Goal: Transaction & Acquisition: Register for event/course

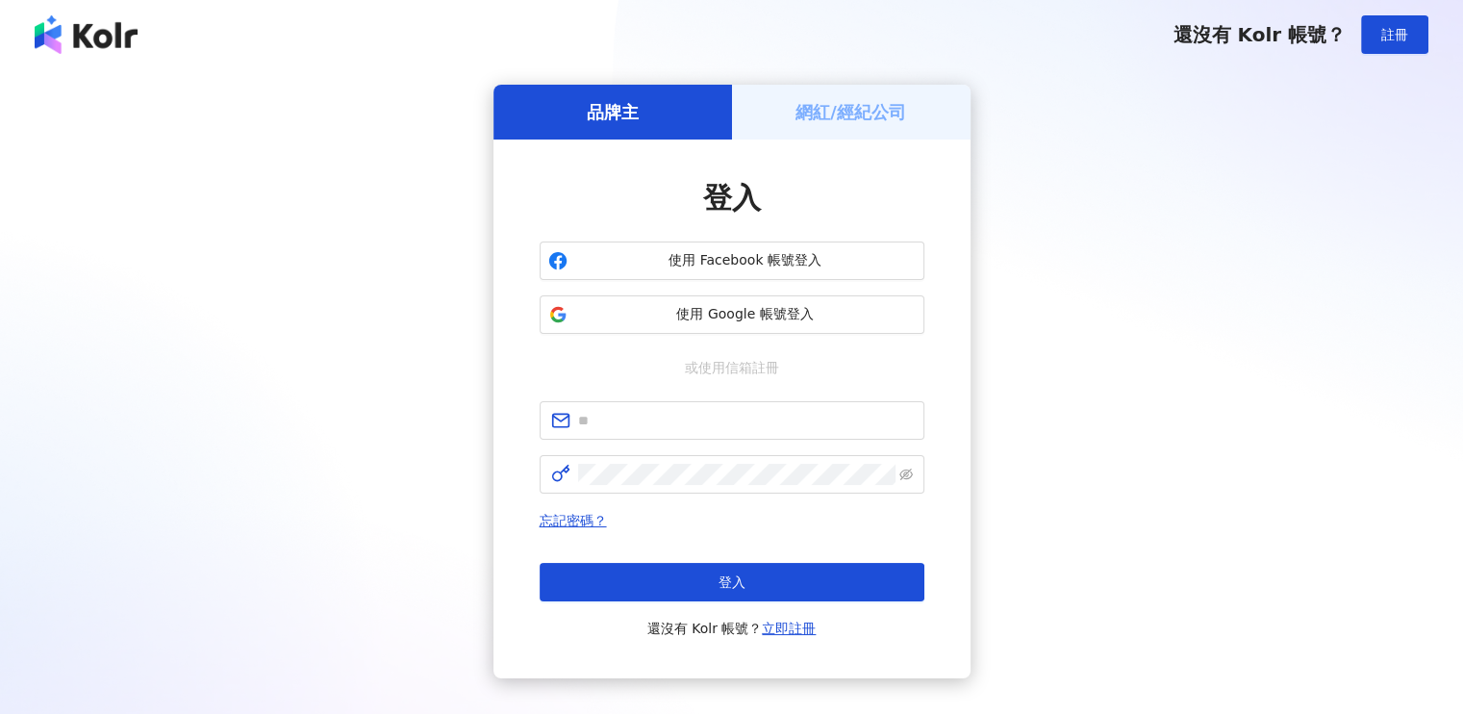
click at [840, 109] on h5 "網紅/經紀公司" at bounding box center [850, 112] width 111 height 24
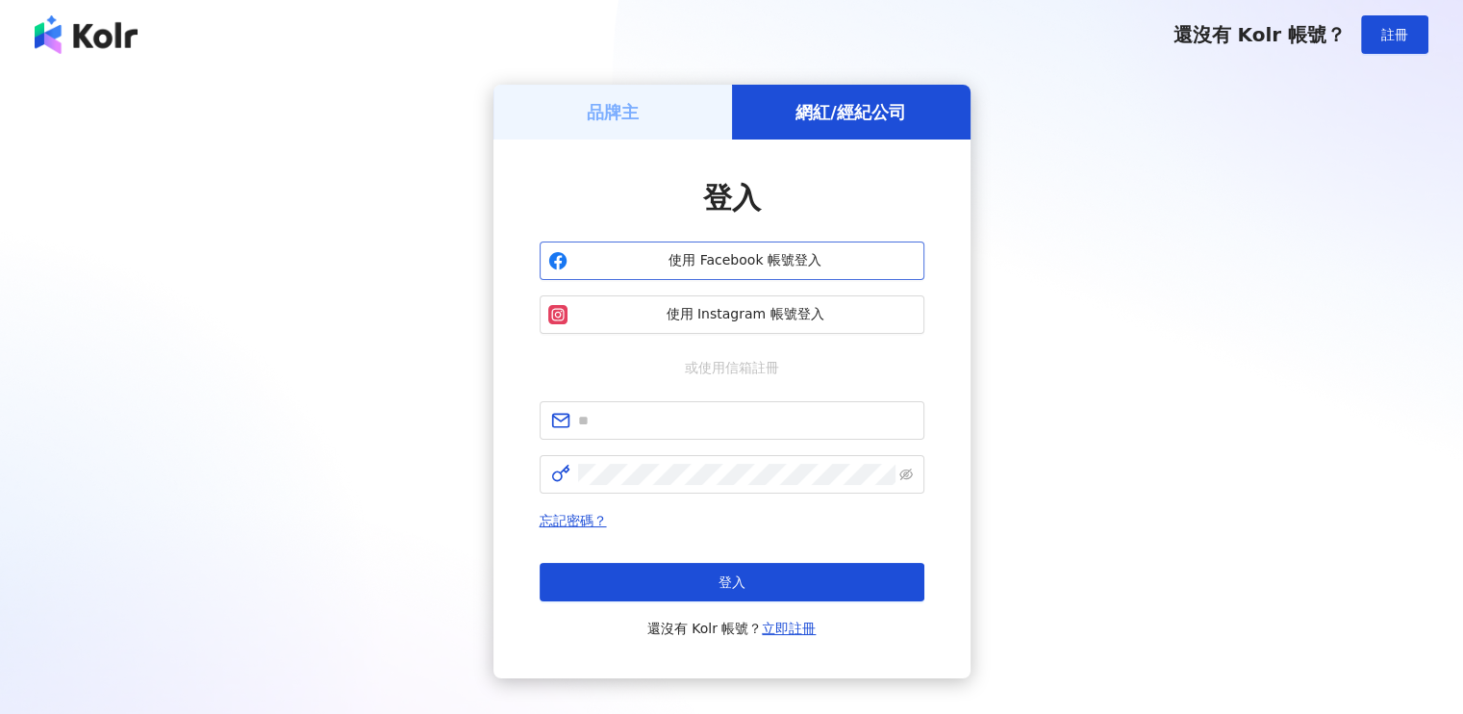
click at [746, 274] on button "使用 Facebook 帳號登入" at bounding box center [732, 260] width 385 height 38
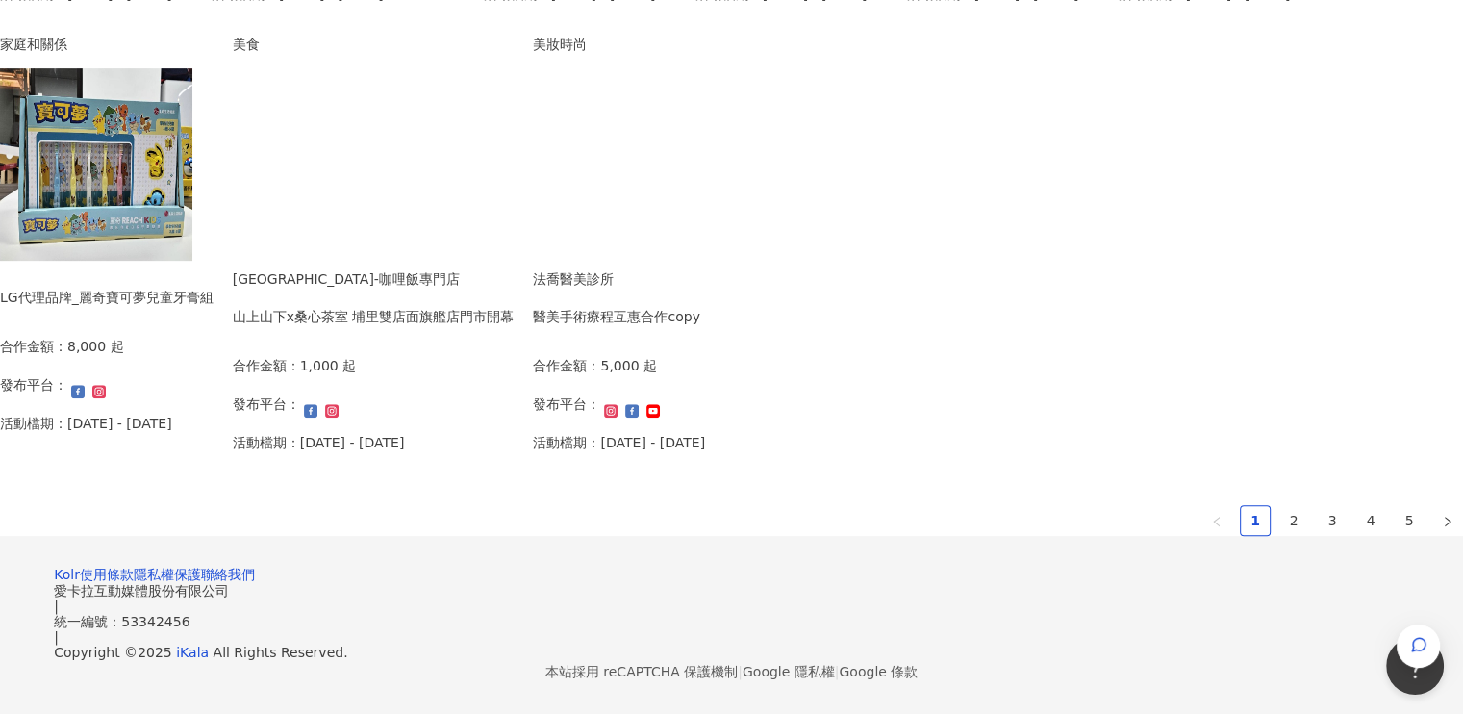
scroll to position [1250, 0]
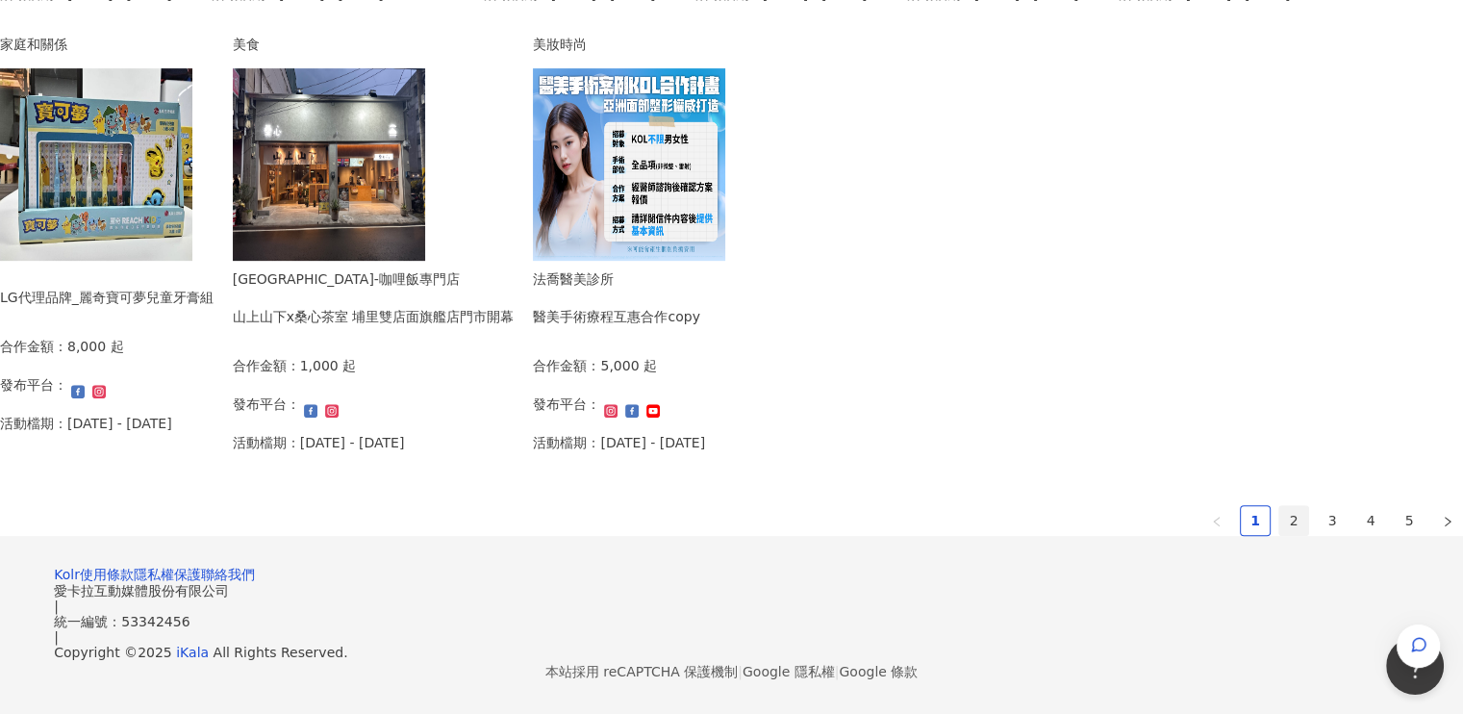
click at [1279, 511] on link "2" at bounding box center [1293, 520] width 29 height 29
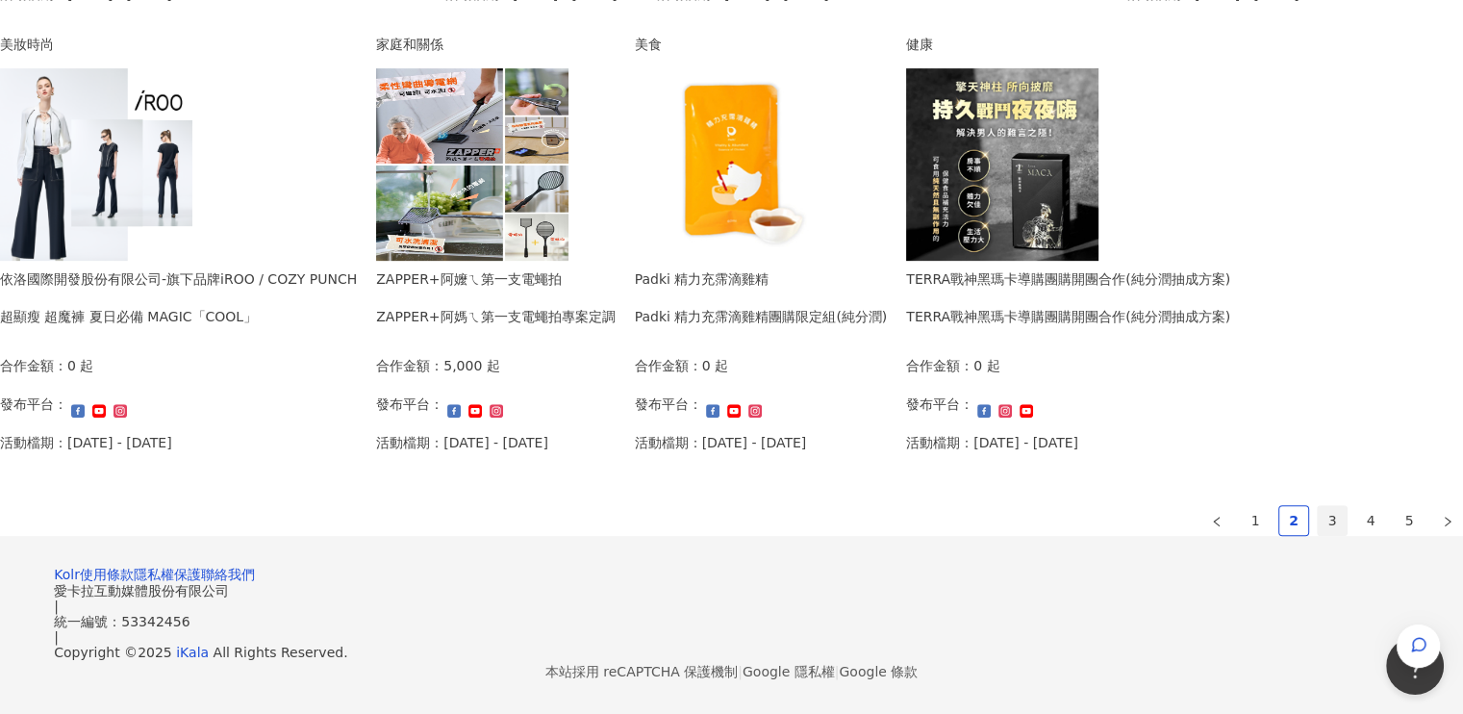
click at [1318, 509] on link "3" at bounding box center [1332, 520] width 29 height 29
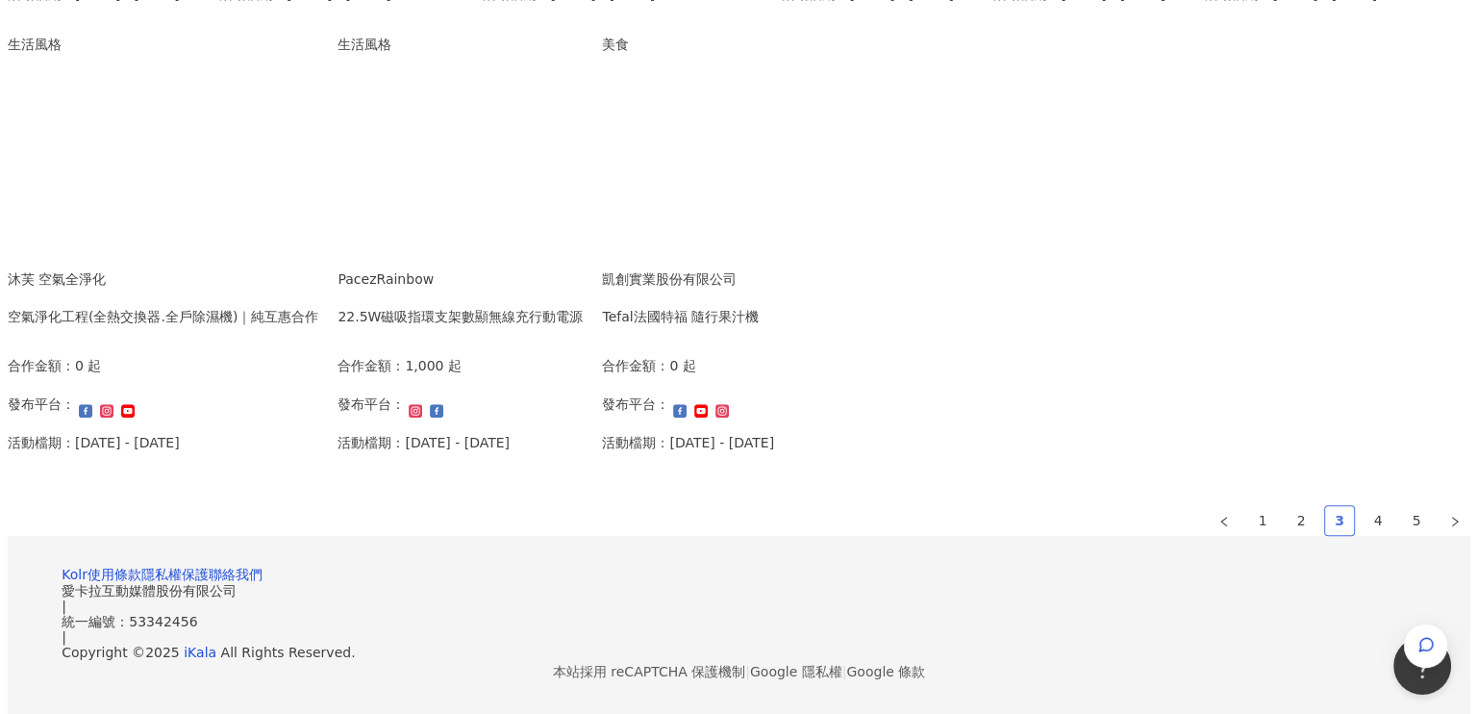
scroll to position [1245, 0]
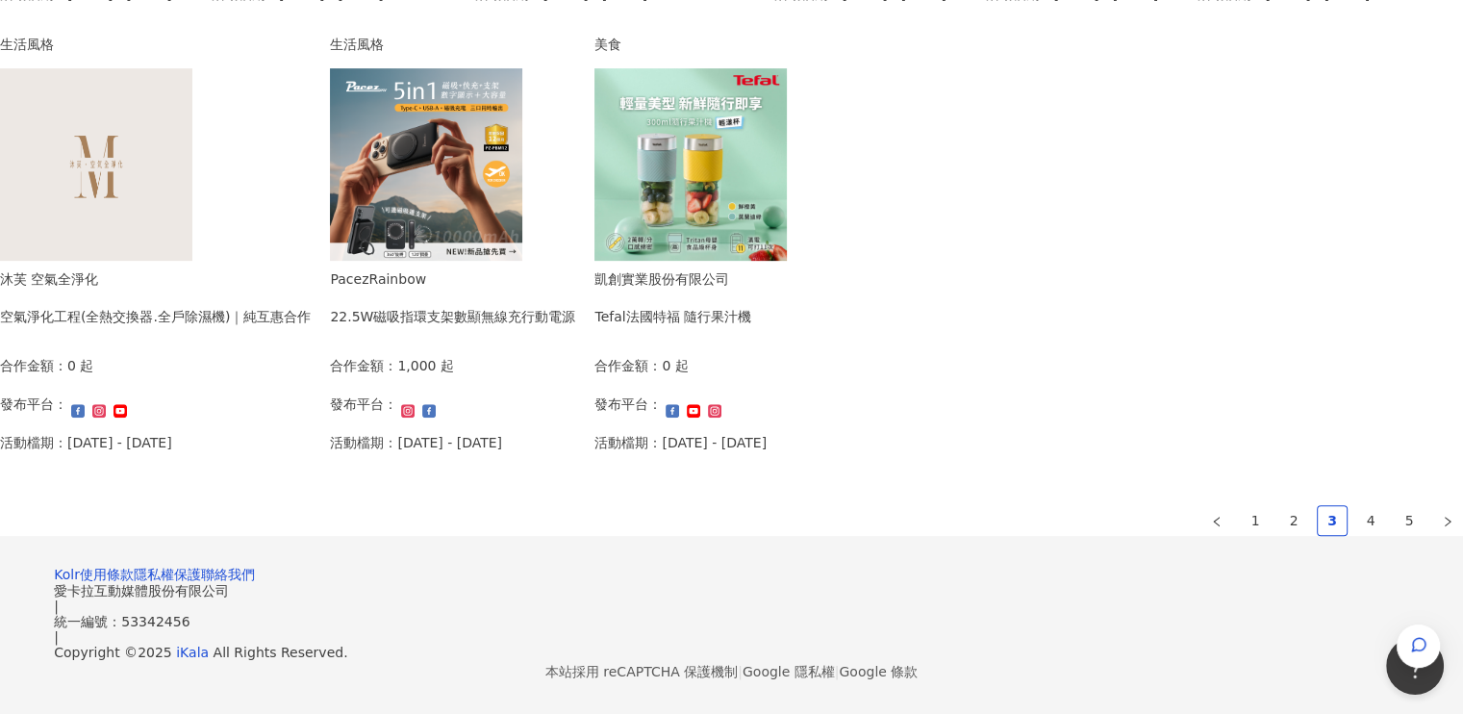
click at [787, 165] on img at bounding box center [690, 164] width 192 height 192
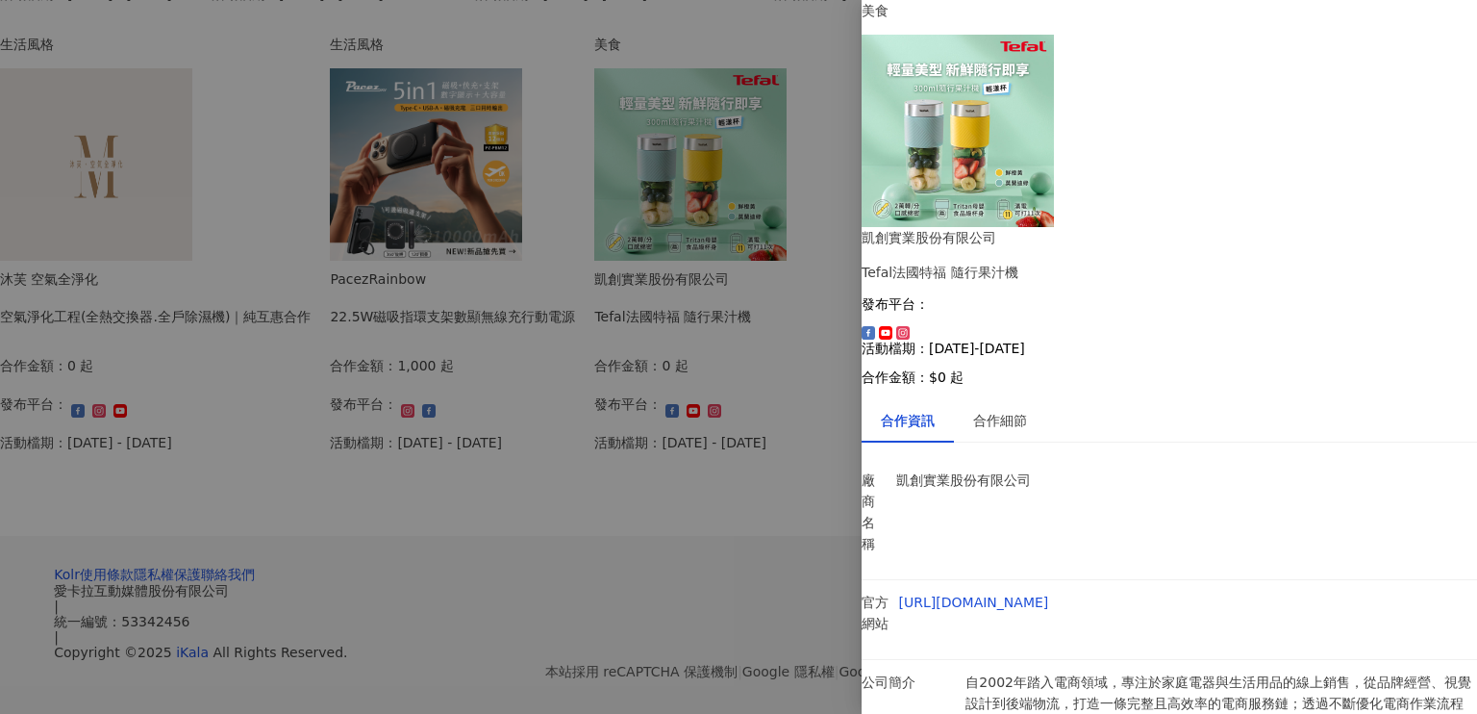
scroll to position [38, 0]
drag, startPoint x: 520, startPoint y: 61, endPoint x: 541, endPoint y: 77, distance: 26.7
click at [523, 63] on div at bounding box center [738, 357] width 1477 height 714
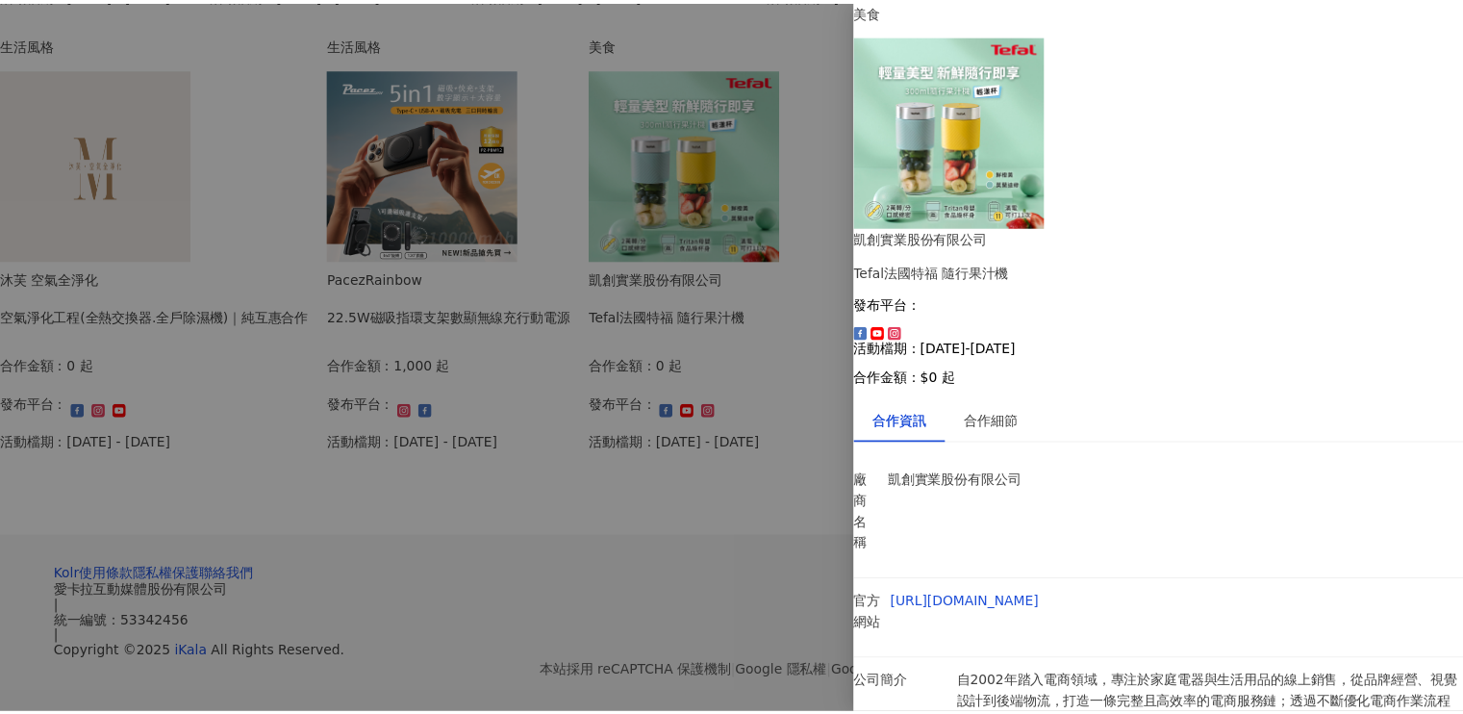
scroll to position [0, 0]
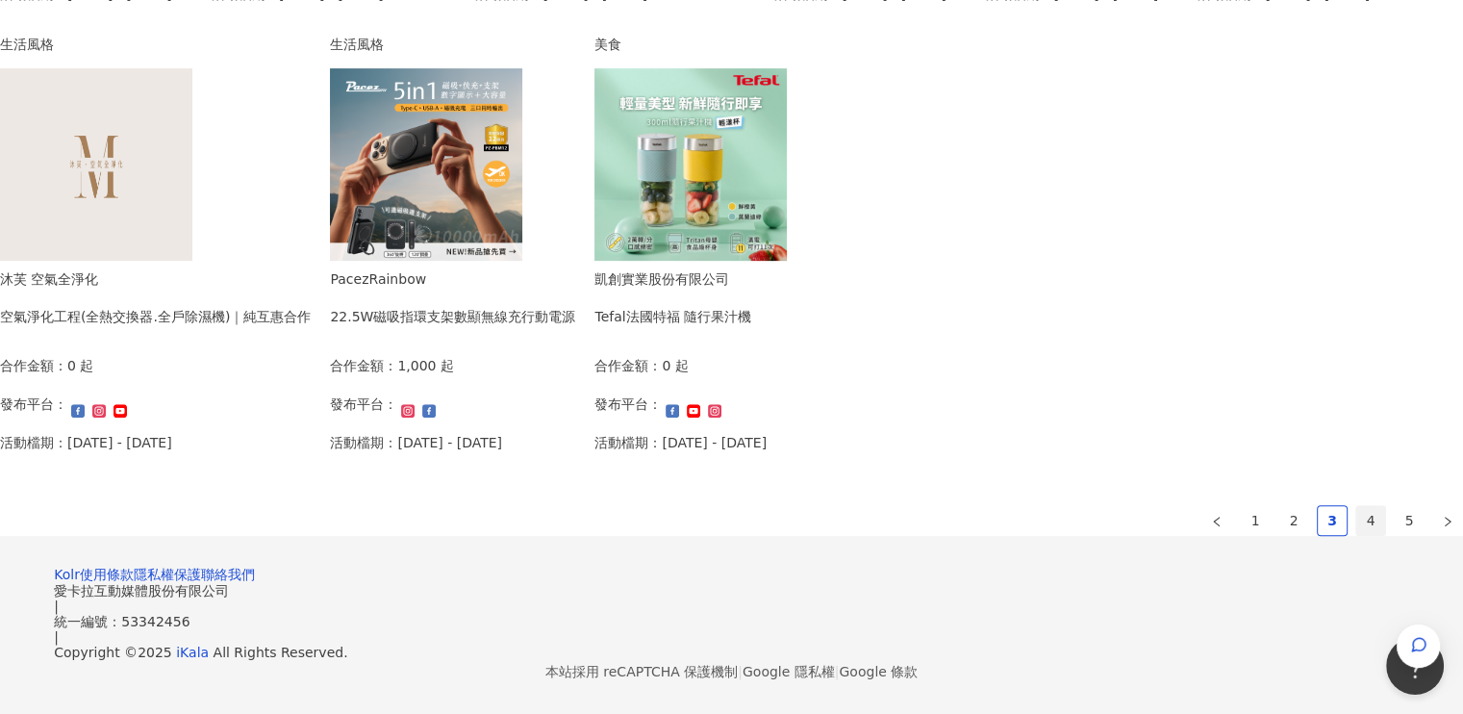
click at [1356, 506] on link "4" at bounding box center [1370, 520] width 29 height 29
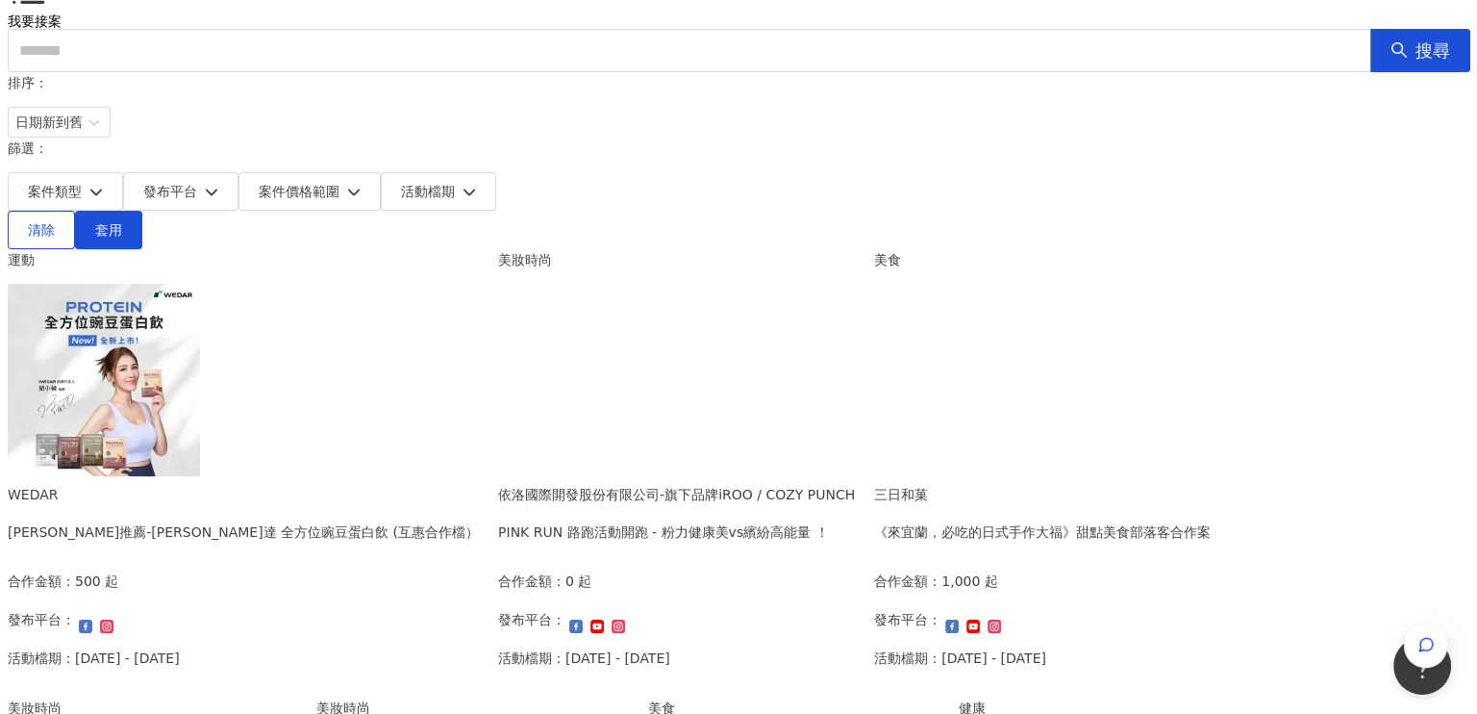
scroll to position [96, 0]
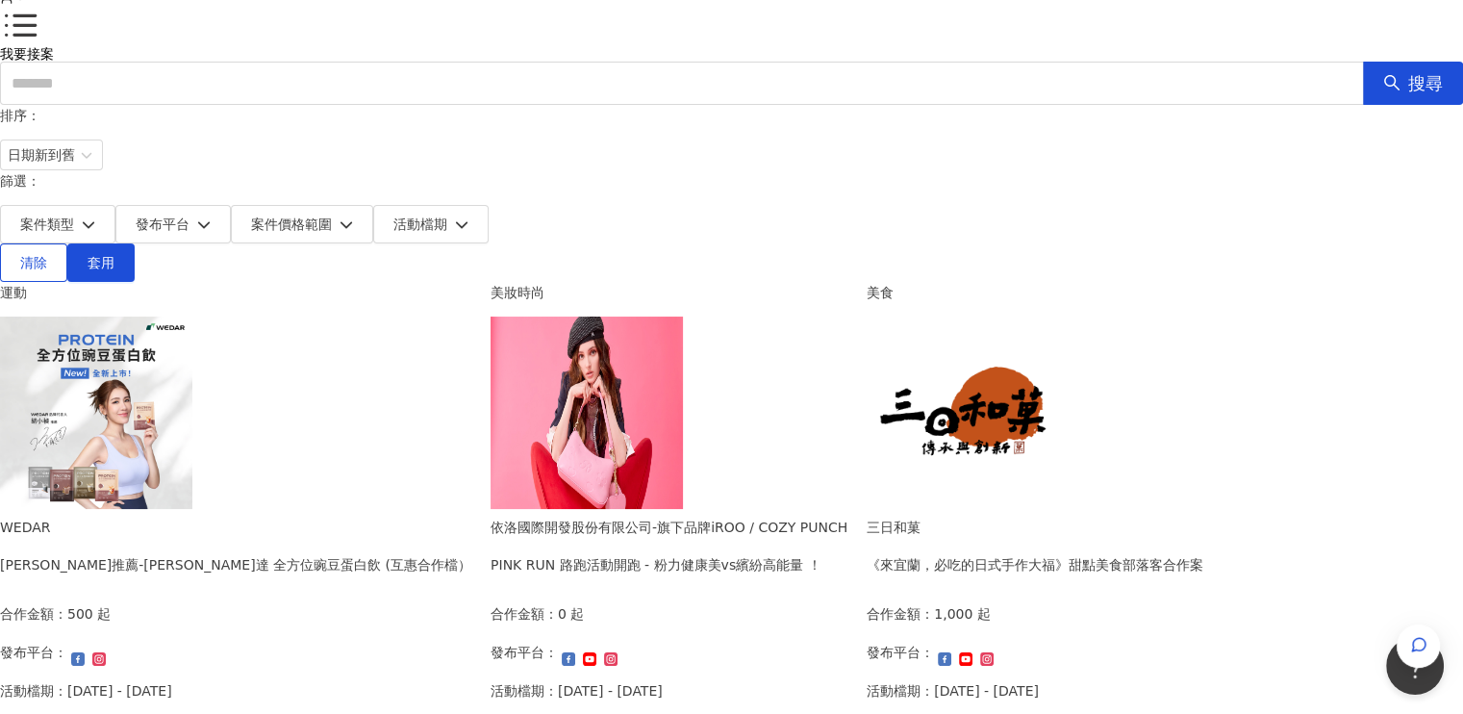
click at [192, 384] on img at bounding box center [96, 412] width 192 height 192
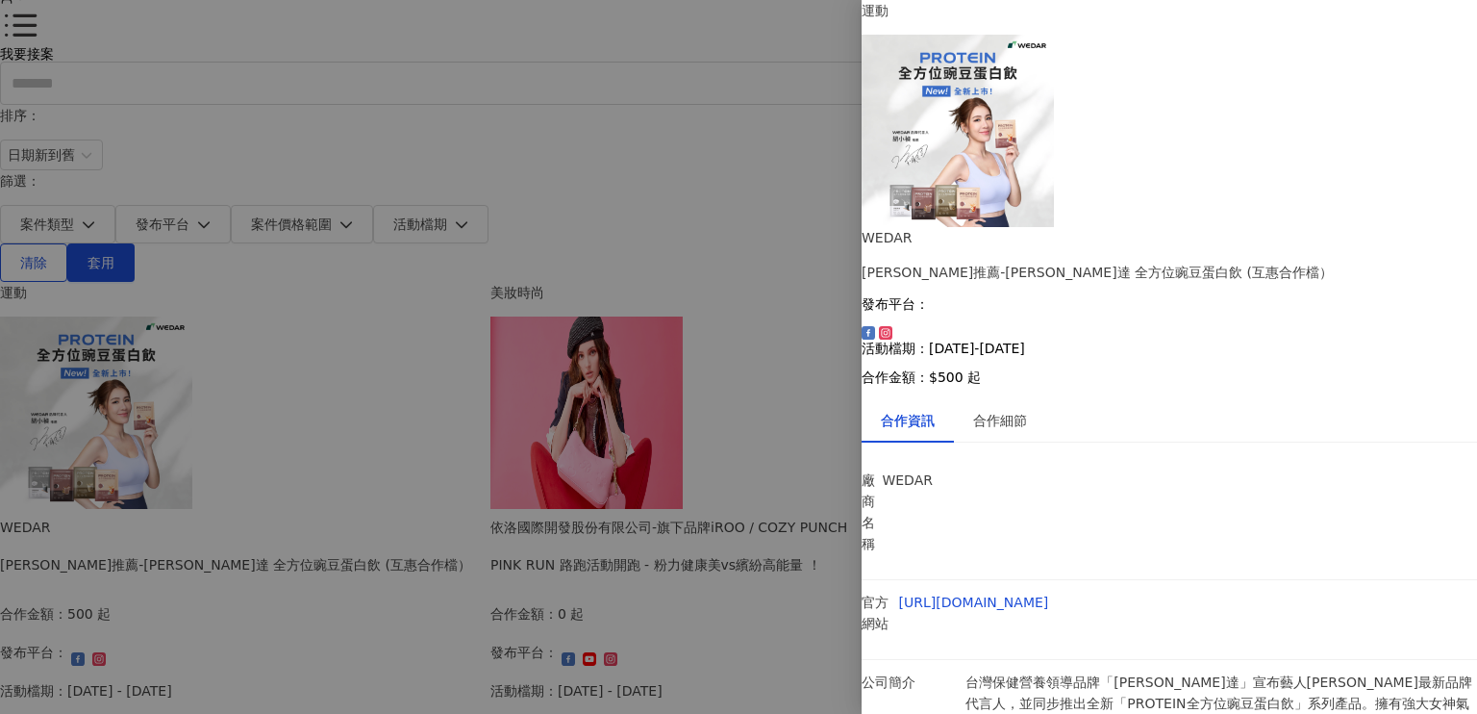
scroll to position [1, 0]
click at [1027, 410] on div "合作細節" at bounding box center [1000, 420] width 54 height 21
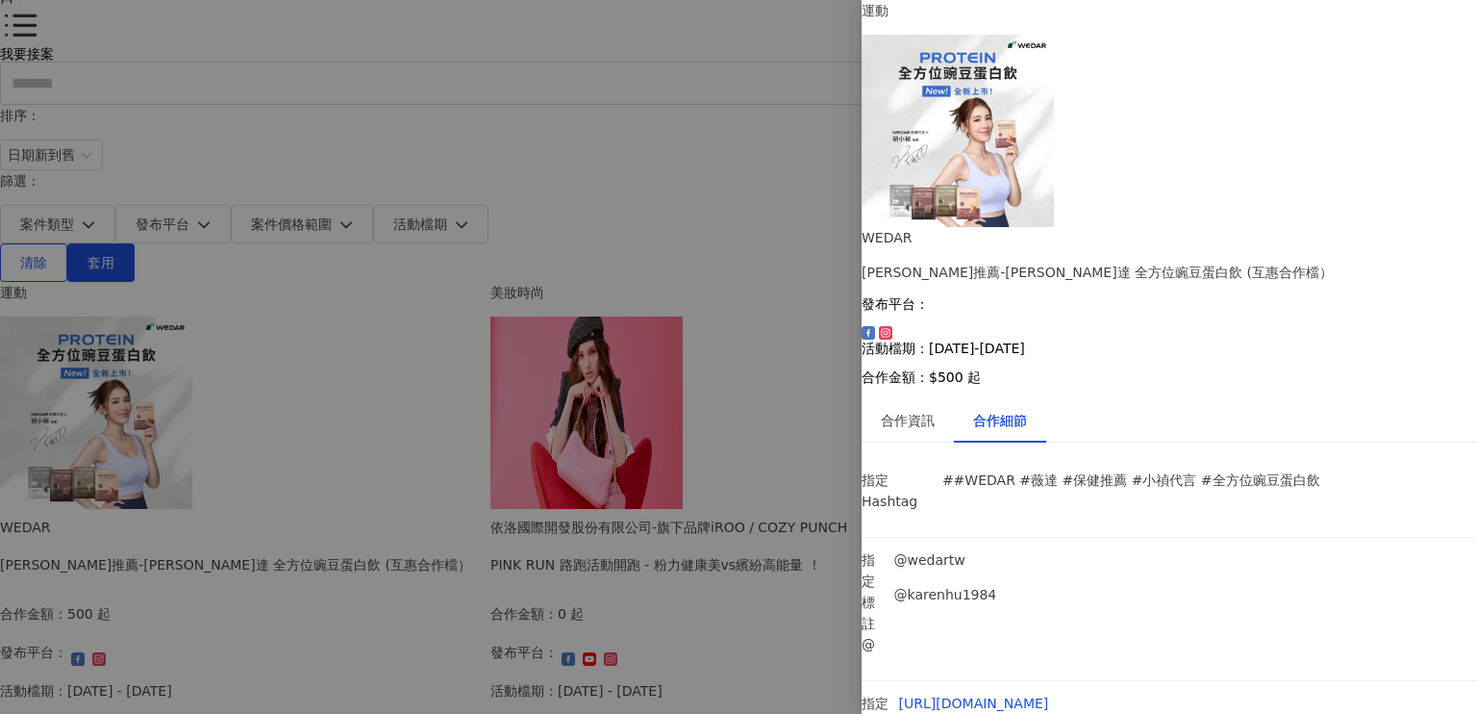
scroll to position [2117, 0]
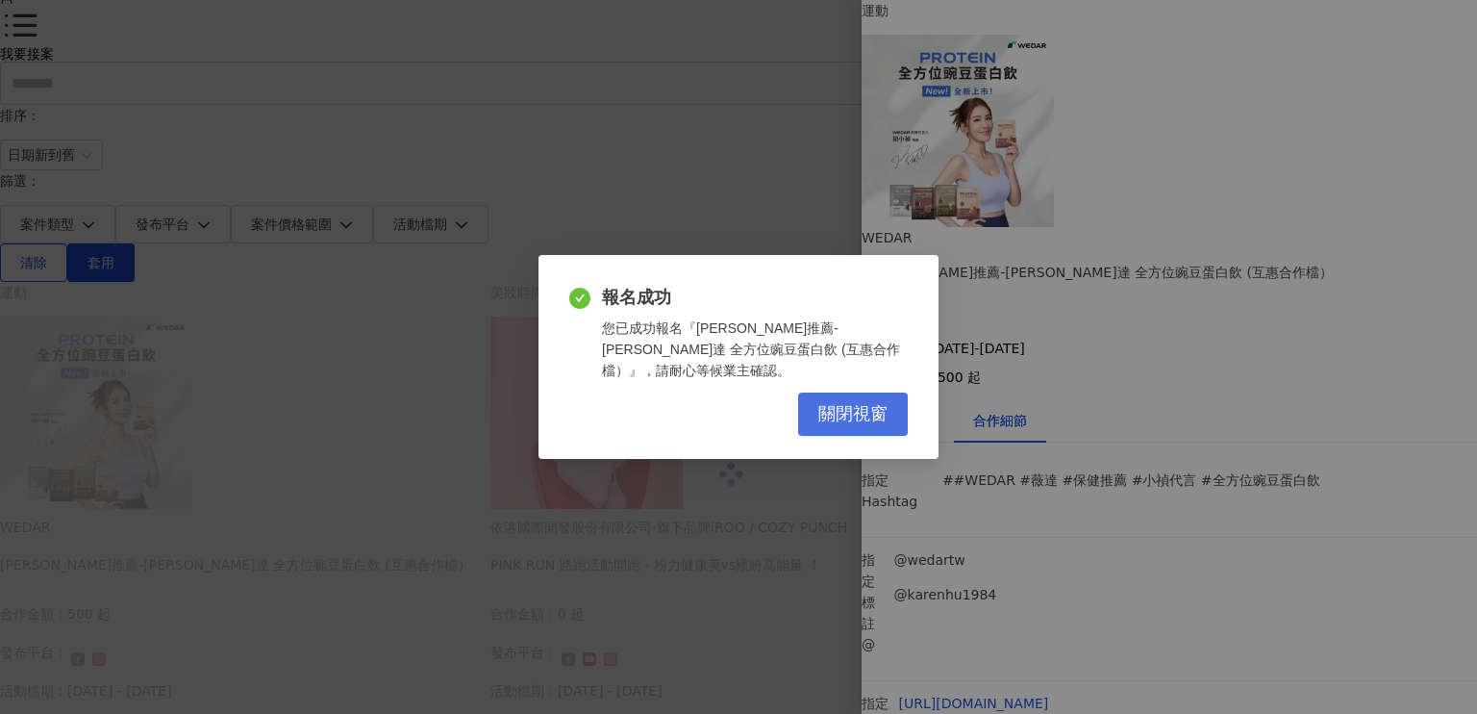
click at [853, 405] on span "關閉視窗" at bounding box center [852, 414] width 69 height 21
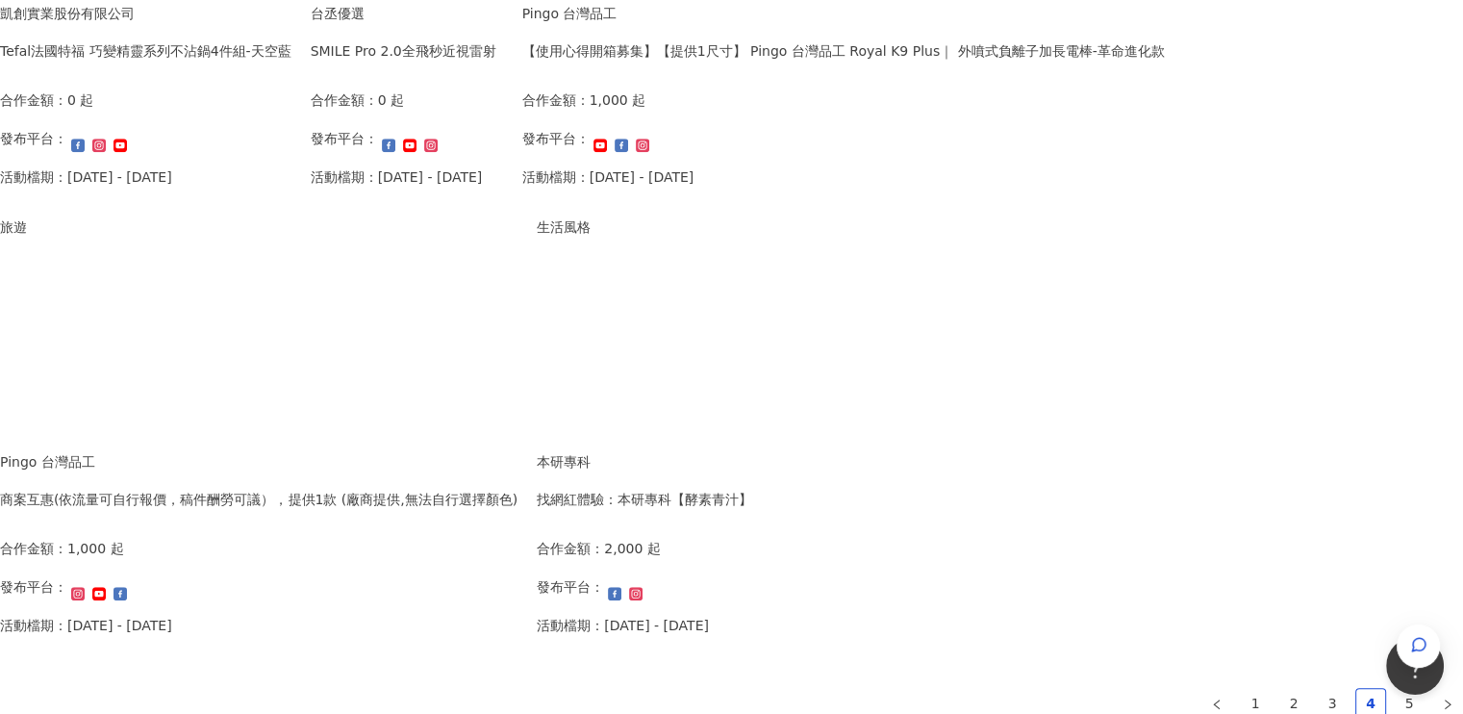
scroll to position [1250, 0]
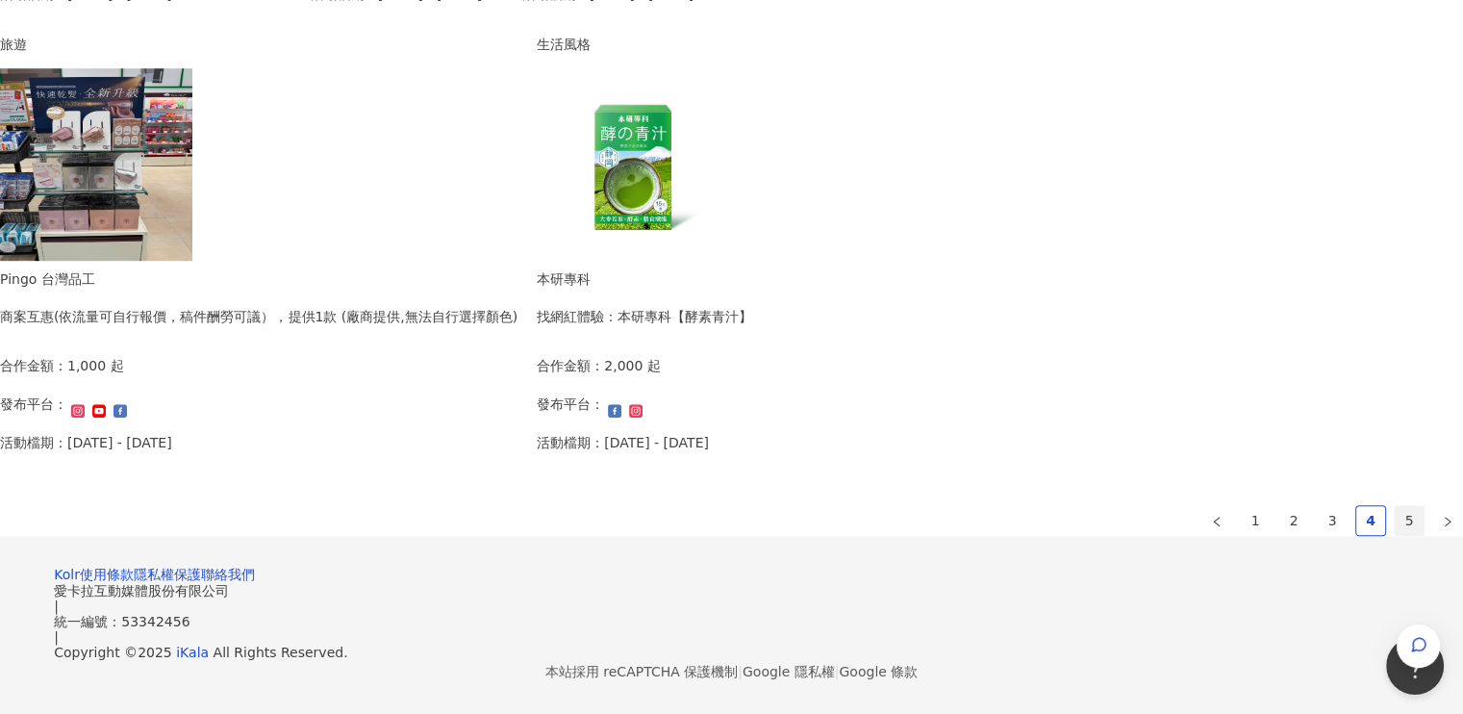
click at [1395, 506] on link "5" at bounding box center [1409, 520] width 29 height 29
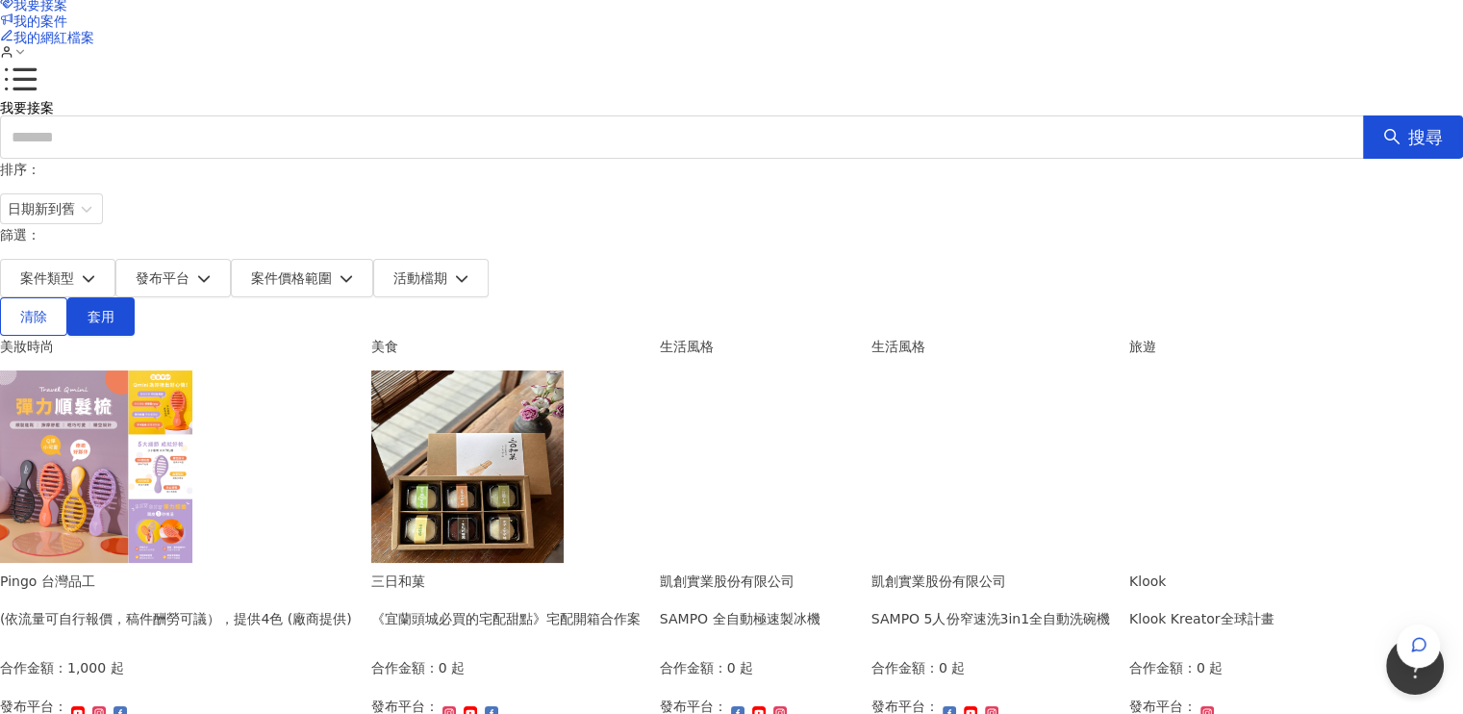
scroll to position [0, 0]
